Goal: Find specific page/section: Find specific page/section

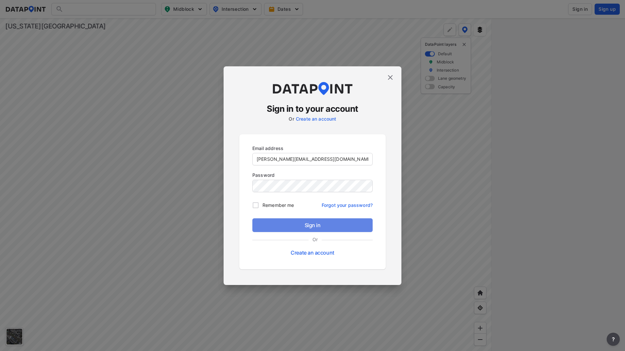
click at [294, 221] on span "Sign in" at bounding box center [312, 225] width 110 height 8
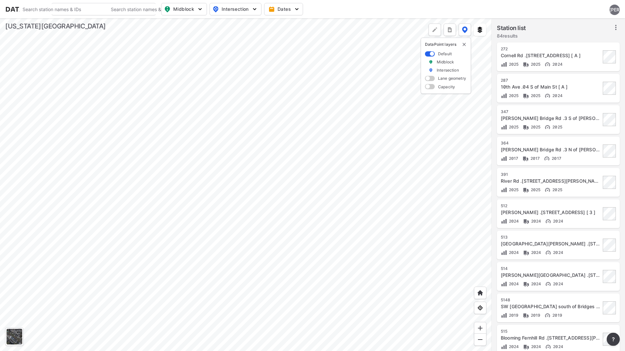
click at [150, 161] on div at bounding box center [245, 184] width 491 height 333
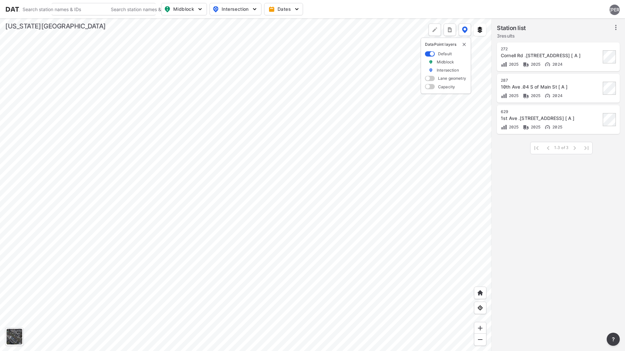
click at [206, 189] on div at bounding box center [245, 184] width 491 height 333
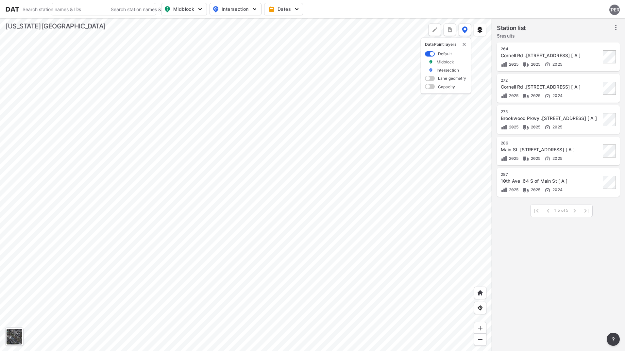
click at [240, 155] on div at bounding box center [245, 184] width 491 height 333
click at [257, 8] on img "button" at bounding box center [254, 9] width 7 height 7
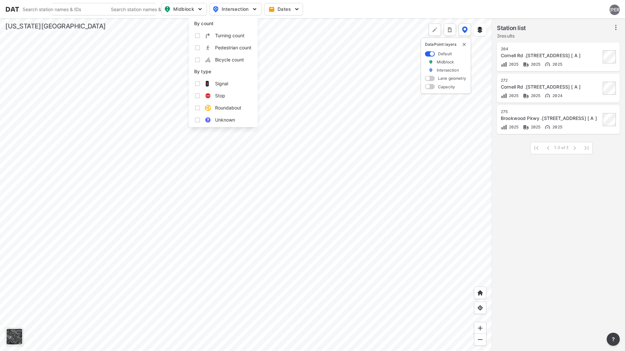
click at [199, 34] on input "Turning count" at bounding box center [197, 35] width 7 height 7
checkbox input "true"
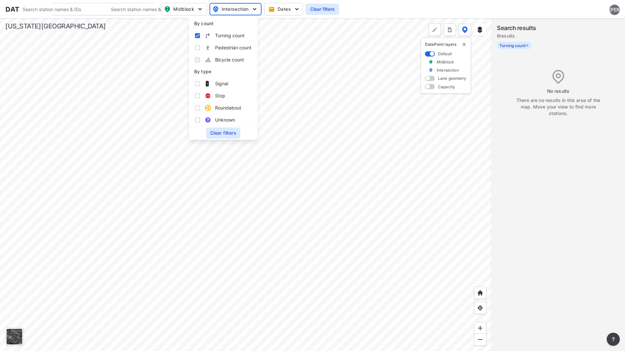
click at [194, 61] on input "Bicycle count" at bounding box center [197, 60] width 7 height 7
checkbox input "true"
click at [197, 49] on input "Pedestrian count" at bounding box center [197, 47] width 7 height 7
checkbox input "true"
click at [295, 122] on div at bounding box center [245, 184] width 491 height 333
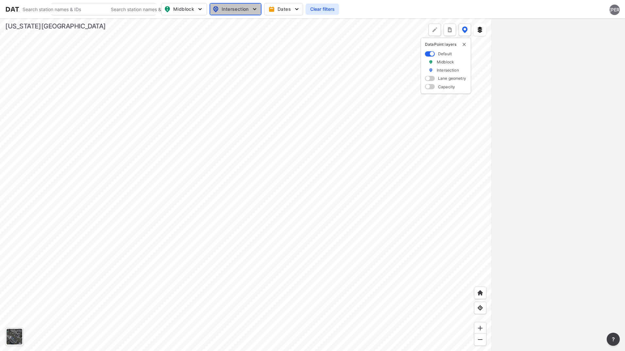
click at [253, 11] on img "button" at bounding box center [254, 9] width 7 height 7
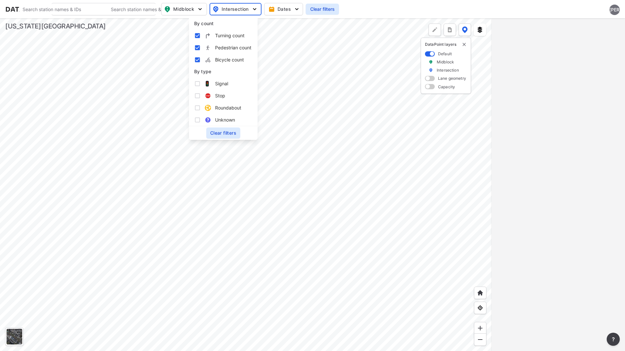
click at [291, 55] on div at bounding box center [245, 184] width 491 height 333
click at [103, 8] on input "Search" at bounding box center [63, 9] width 88 height 10
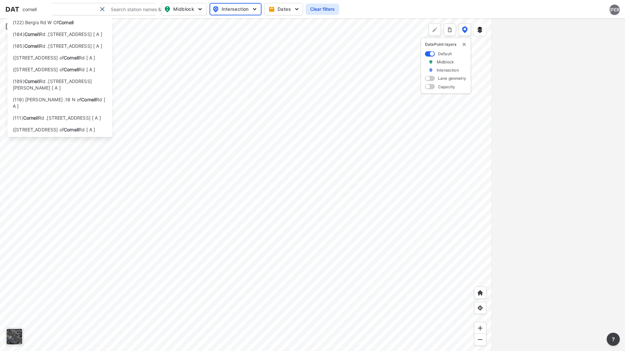
type input "cornell"
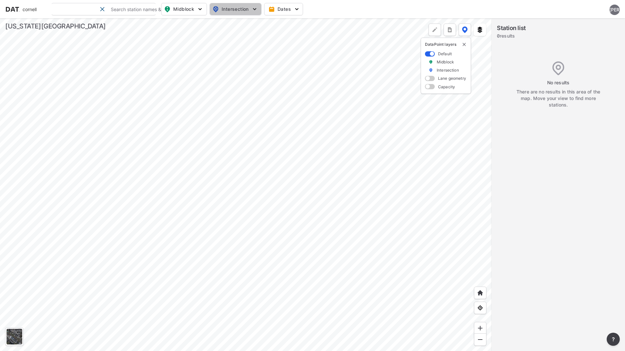
click at [241, 13] on span "Intersection" at bounding box center [234, 9] width 45 height 8
click at [199, 37] on input "Turning count" at bounding box center [197, 35] width 7 height 7
checkbox input "true"
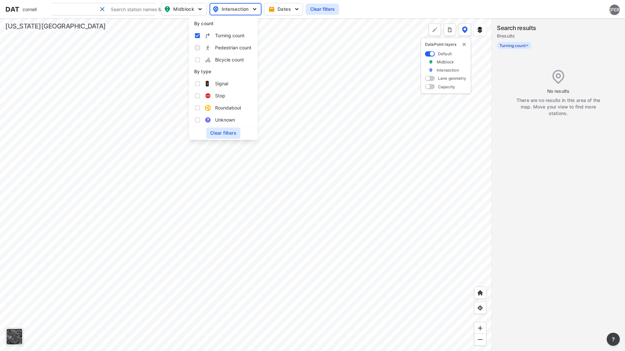
click at [199, 48] on input "Pedestrian count" at bounding box center [197, 47] width 7 height 7
checkbox input "true"
click at [198, 60] on input "Bicycle count" at bounding box center [197, 60] width 7 height 7
checkbox input "true"
click at [195, 7] on span "Midblock" at bounding box center [183, 9] width 39 height 8
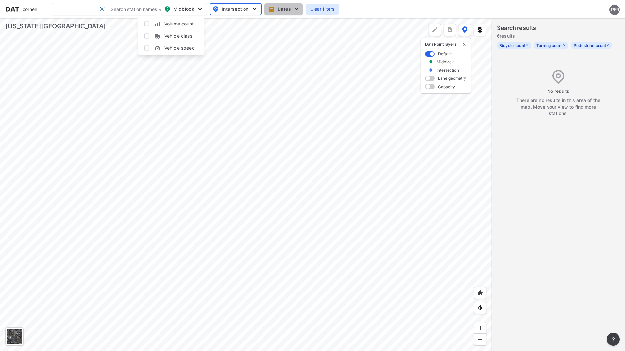
click at [280, 10] on span "Dates" at bounding box center [284, 9] width 29 height 7
click at [198, 8] on img "button" at bounding box center [200, 9] width 7 height 7
click at [144, 22] on input "Volume count" at bounding box center [146, 24] width 7 height 7
checkbox input "true"
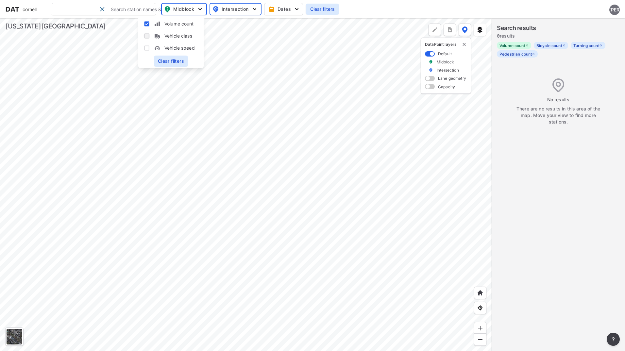
click at [145, 34] on input "Vehicle class" at bounding box center [146, 36] width 7 height 7
checkbox input "true"
click at [148, 47] on input "Vehicle speed" at bounding box center [146, 48] width 7 height 7
checkbox input "true"
click at [252, 60] on div at bounding box center [245, 184] width 491 height 333
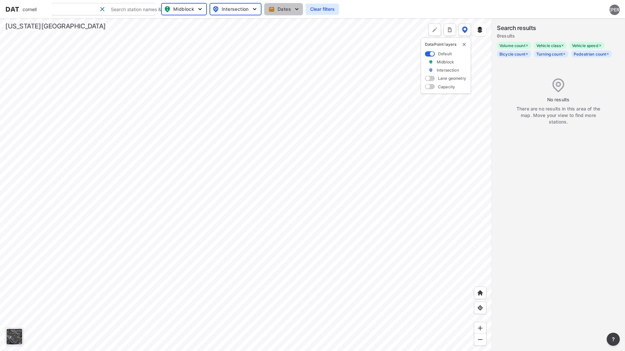
click at [291, 8] on span "Dates" at bounding box center [284, 9] width 29 height 7
click at [273, 99] on div at bounding box center [245, 184] width 491 height 333
click at [430, 70] on img at bounding box center [430, 70] width 5 height 6
click at [324, 235] on div at bounding box center [245, 184] width 491 height 333
